Goal: Contribute content

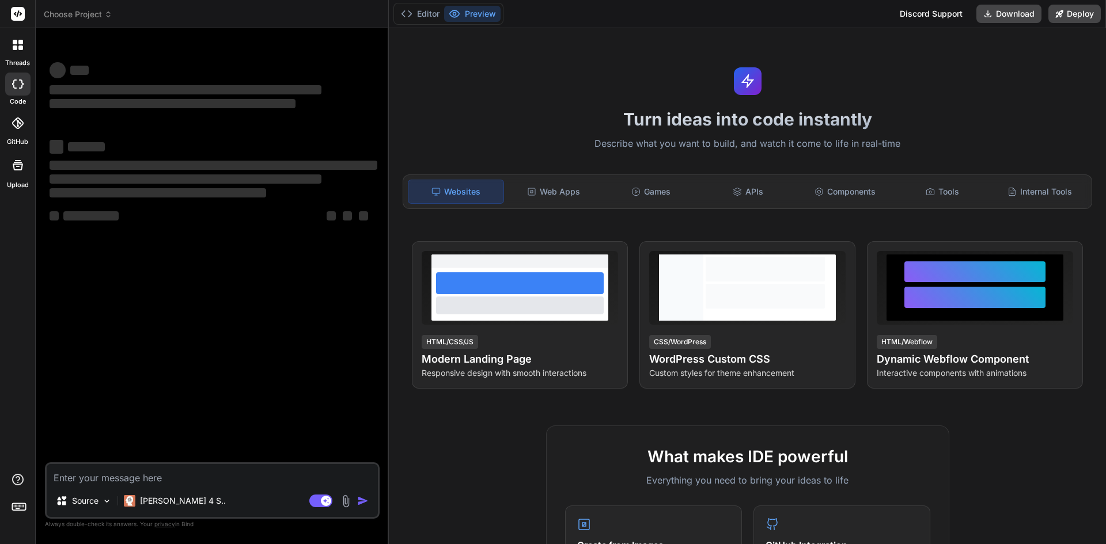
click at [183, 473] on textarea at bounding box center [212, 474] width 331 height 21
type textarea "x"
type textarea "• Working on to create service and interface for update order status. o Status …"
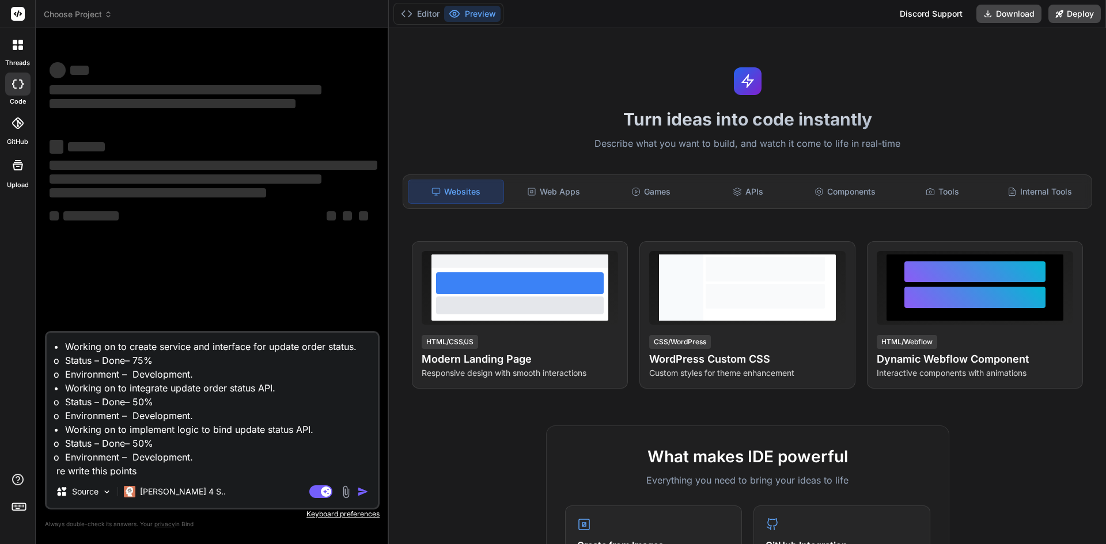
scroll to position [1, 0]
type textarea "x"
type textarea "• Working on to create service and interface for update order status. o Status …"
drag, startPoint x: 234, startPoint y: 210, endPoint x: 271, endPoint y: 206, distance: 37.0
click at [267, 207] on div "‌ ‌ ‌ ‌ ‌ ‌ ‌ ‌ ‌ ‌" at bounding box center [214, 185] width 328 height 103
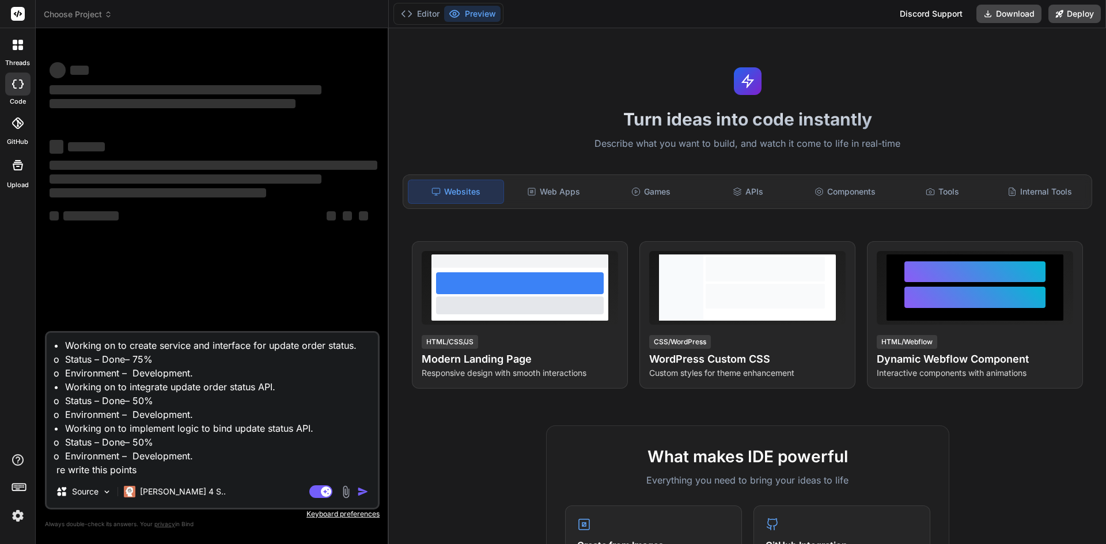
click at [270, 207] on div "‌ ‌ ‌ ‌ ‌ ‌ ‌ ‌ ‌ ‌" at bounding box center [214, 185] width 328 height 103
drag, startPoint x: 270, startPoint y: 207, endPoint x: 284, endPoint y: 226, distance: 24.0
click at [272, 214] on div "‌ ‌ ‌ ‌ ‌ ‌ ‌ ‌ ‌ ‌" at bounding box center [214, 185] width 328 height 103
drag, startPoint x: 284, startPoint y: 226, endPoint x: 272, endPoint y: 225, distance: 11.6
click at [284, 227] on div "‌ ‌ ‌ ‌ ‌ ‌ ‌ ‌ ‌ ‌" at bounding box center [214, 185] width 328 height 103
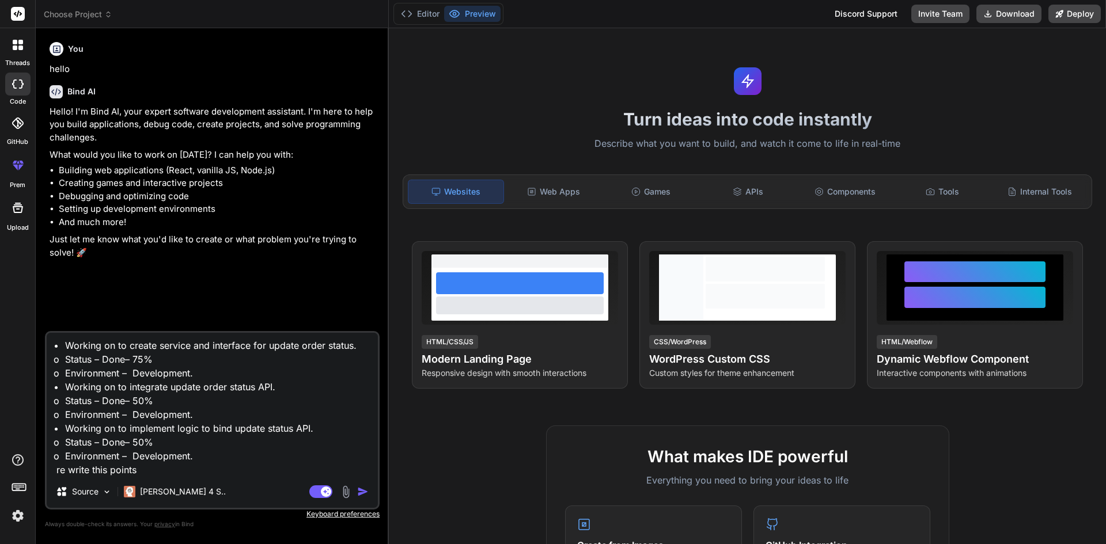
type textarea "x"
